Goal: Information Seeking & Learning: Learn about a topic

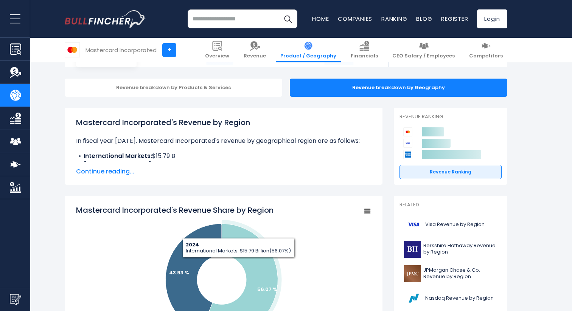
scroll to position [160, 0]
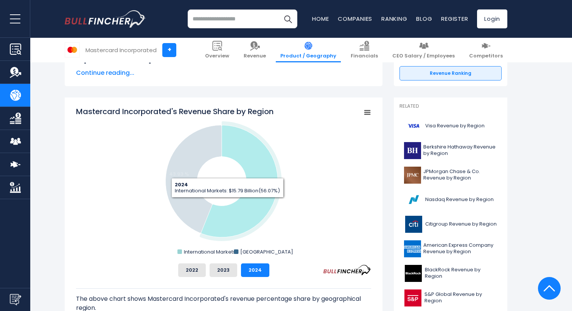
click at [239, 206] on icon "Mastercard Incorporated's Revenue Share by Region" at bounding box center [239, 181] width 77 height 112
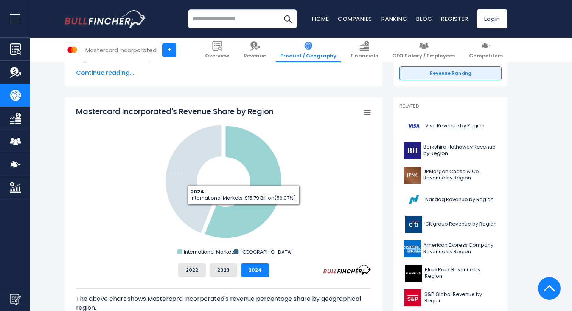
click at [244, 211] on icon "Mastercard Incorporated's Revenue Share by Region" at bounding box center [243, 182] width 77 height 112
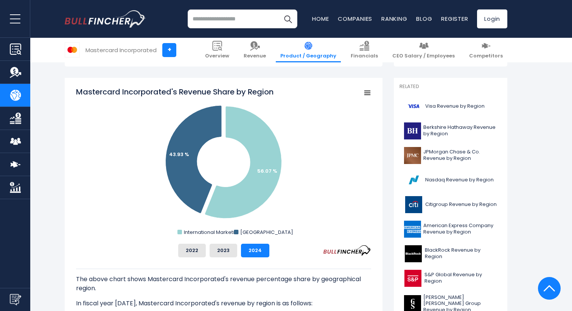
scroll to position [180, 0]
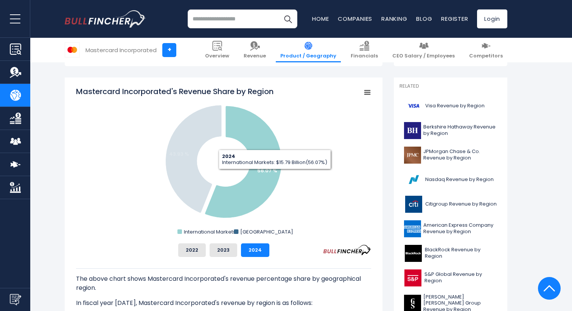
click at [274, 175] on icon "Mastercard Incorporated's Revenue Share by Region" at bounding box center [243, 162] width 77 height 112
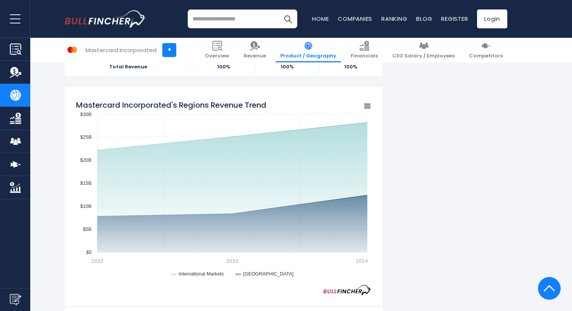
scroll to position [560, 0]
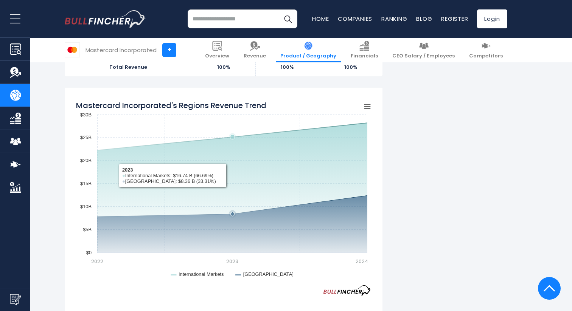
click at [259, 173] on rect "Mastercard Incorporated's Regions Revenue Trend" at bounding box center [223, 191] width 295 height 189
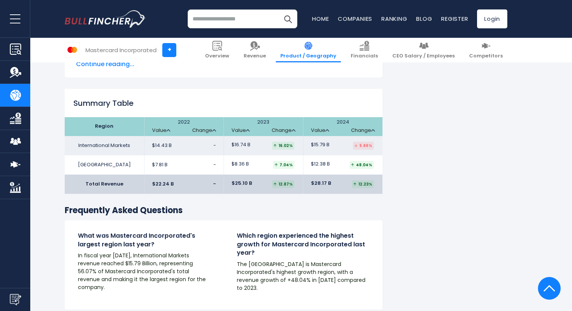
scroll to position [1129, 0]
